Goal: Task Accomplishment & Management: Use online tool/utility

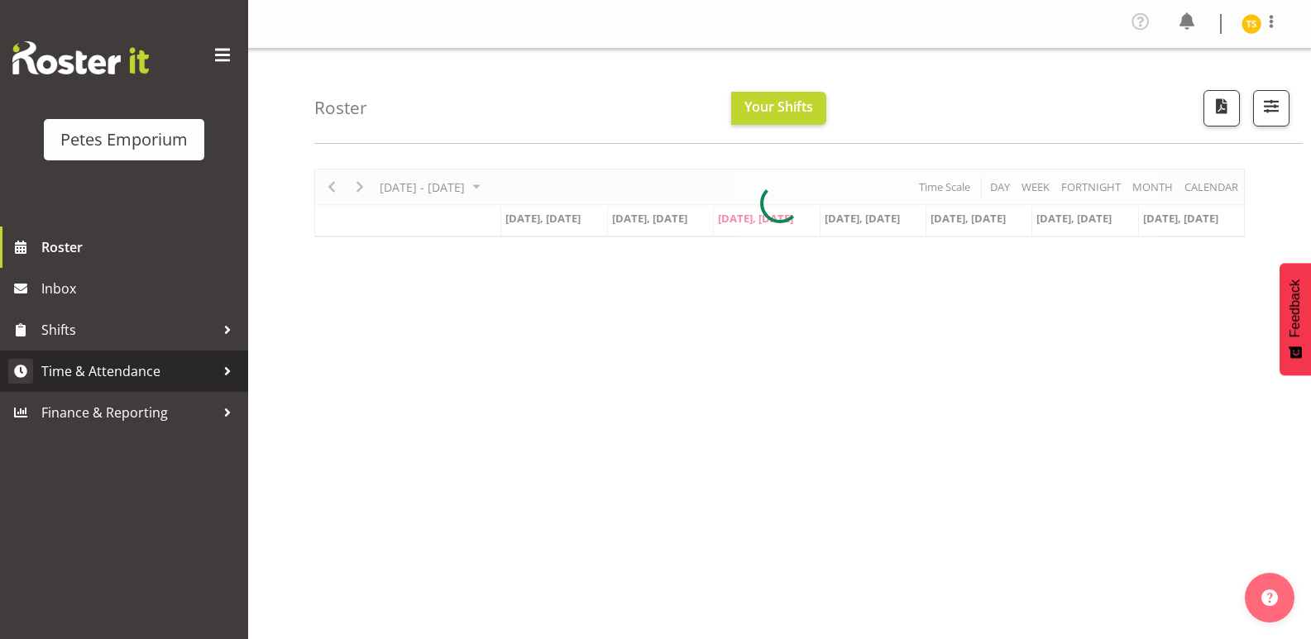
click at [110, 360] on span "Time & Attendance" at bounding box center [128, 371] width 174 height 25
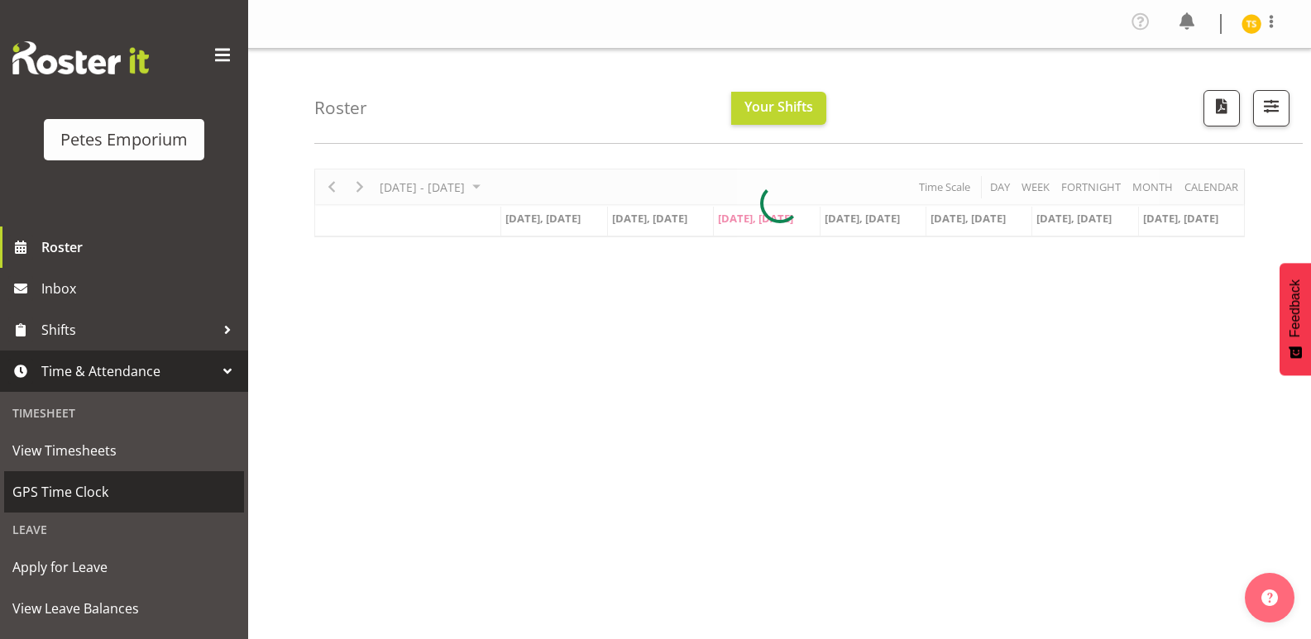
click at [80, 473] on link "GPS Time Clock" at bounding box center [124, 491] width 240 height 41
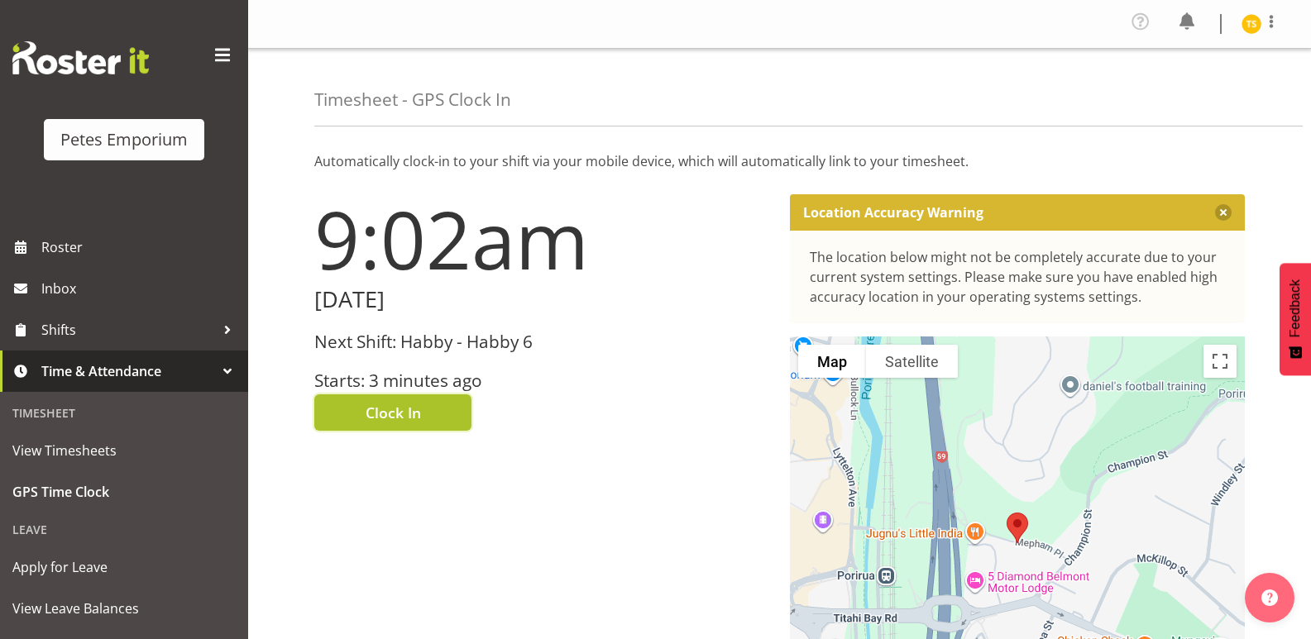
click at [389, 410] on span "Clock In" at bounding box center [393, 413] width 55 height 22
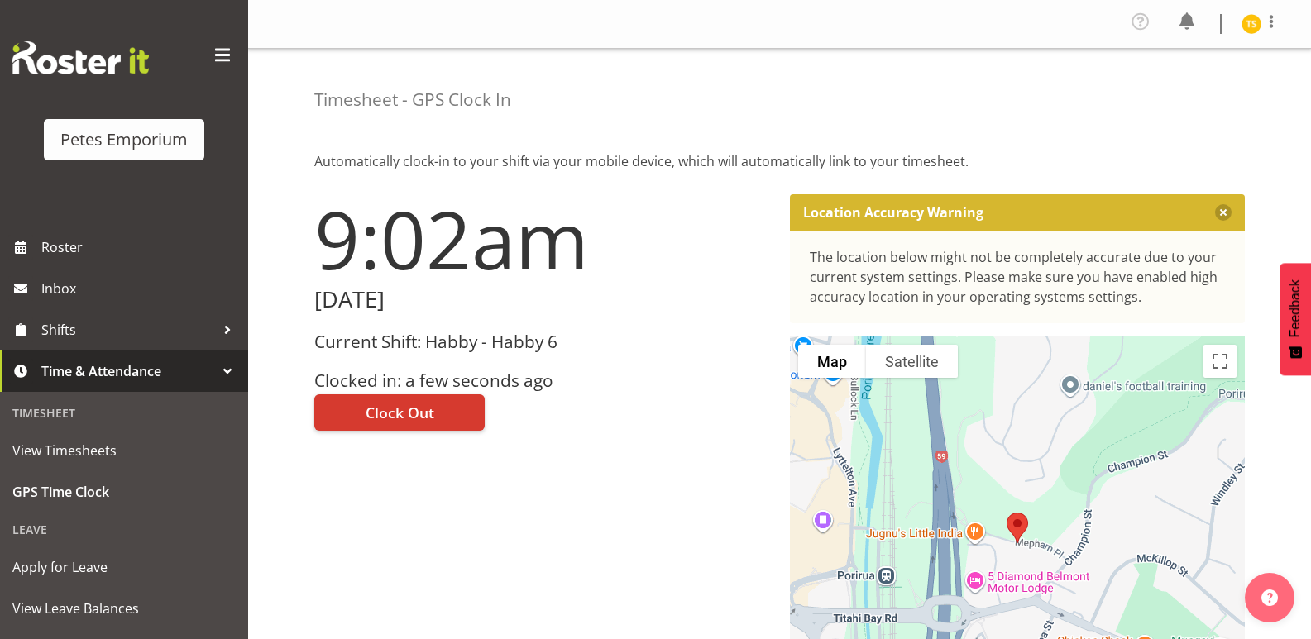
click at [1257, 17] on img at bounding box center [1251, 24] width 20 height 20
click at [1169, 90] on link "Log Out" at bounding box center [1201, 91] width 159 height 30
